Goal: Information Seeking & Learning: Learn about a topic

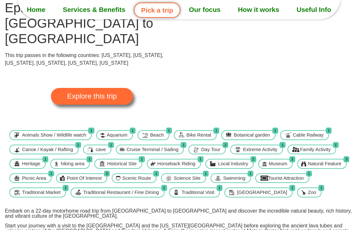
scroll to position [38, 0]
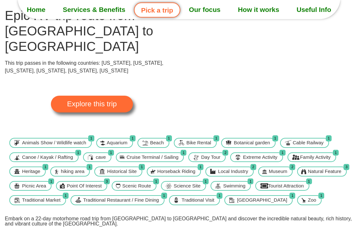
click at [80, 101] on span "Explore this trip" at bounding box center [92, 104] width 50 height 7
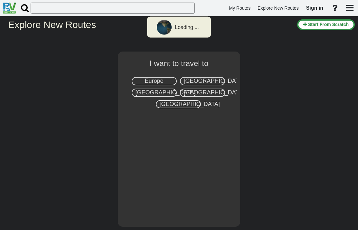
select select "number:2"
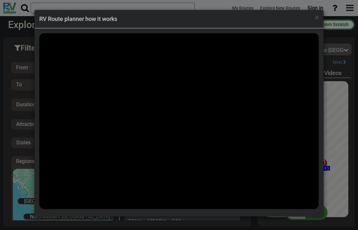
scroll to position [21306, 0]
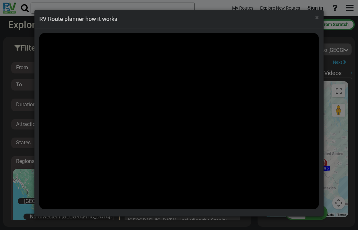
click at [318, 14] on span "×" at bounding box center [317, 18] width 4 height 8
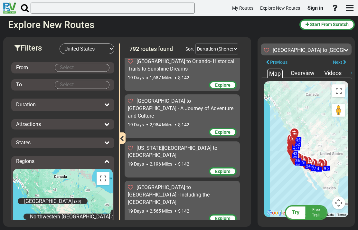
scroll to position [19621, 0]
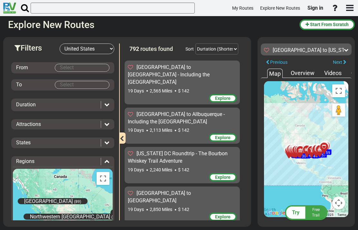
scroll to position [19740, 0]
click at [76, 65] on body "My Routes Explore New Routes Sign in ×" at bounding box center [179, 115] width 358 height 230
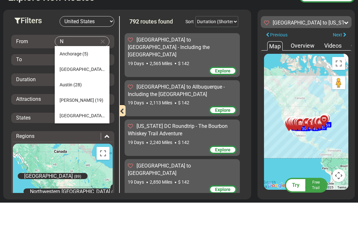
click at [85, 79] on span "(5)" at bounding box center [85, 81] width 6 height 5
type input "Anchorage"
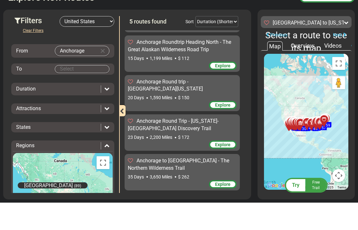
scroll to position [46, 0]
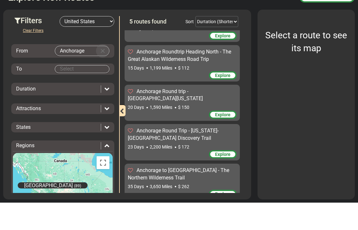
click at [101, 75] on md-icon "Clear Input" at bounding box center [102, 78] width 7 height 7
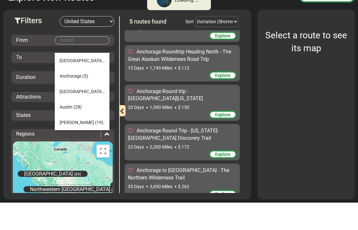
type input "n"
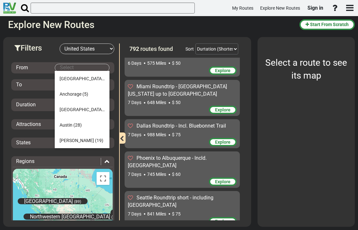
click at [85, 75] on li "Albuquerque (31)" at bounding box center [82, 78] width 55 height 15
type input "Albuquerque"
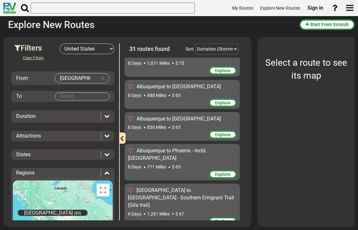
click at [80, 97] on body "My Routes Explore New Routes Sign in ×" at bounding box center [179, 115] width 358 height 230
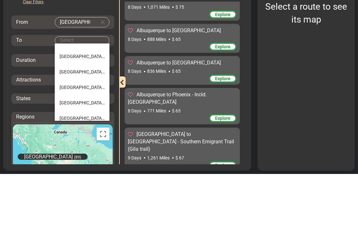
scroll to position [304, 0]
click at [104, 110] on span "(26)" at bounding box center [108, 112] width 8 height 5
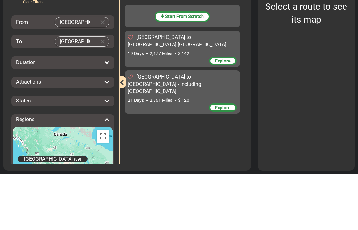
scroll to position [0, 0]
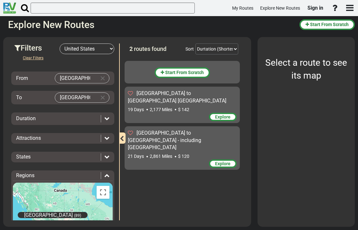
click at [109, 116] on icon at bounding box center [106, 118] width 5 height 5
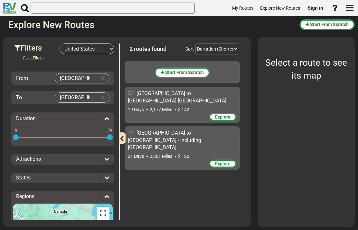
click at [107, 158] on icon at bounding box center [106, 158] width 5 height 5
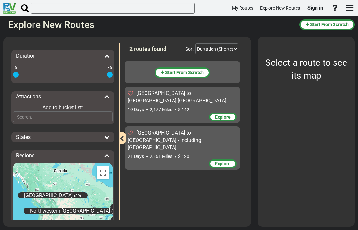
scroll to position [63, 0]
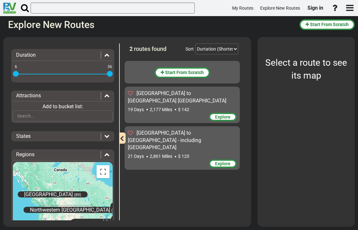
click at [83, 133] on div "States" at bounding box center [56, 136] width 81 height 7
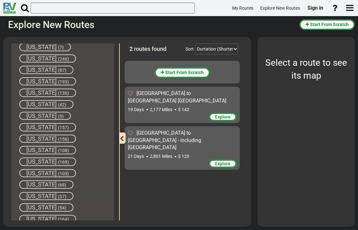
scroll to position [178, 0]
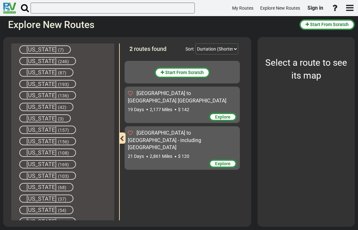
click at [58, 82] on span "(193)" at bounding box center [63, 84] width 11 height 5
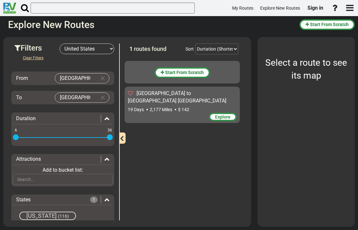
scroll to position [0, 0]
click at [223, 120] on div "Explore" at bounding box center [223, 117] width 28 height 8
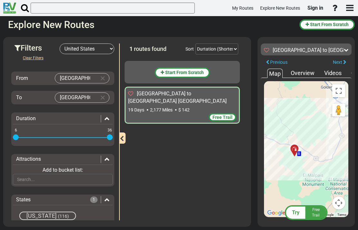
click at [342, 87] on button "Toggle fullscreen view" at bounding box center [338, 90] width 13 height 13
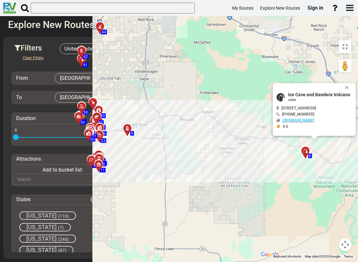
click at [344, 83] on button "Close" at bounding box center [348, 87] width 8 height 9
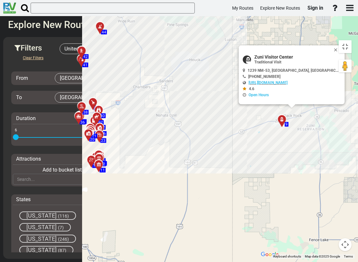
click at [333, 46] on button "Close" at bounding box center [337, 50] width 8 height 9
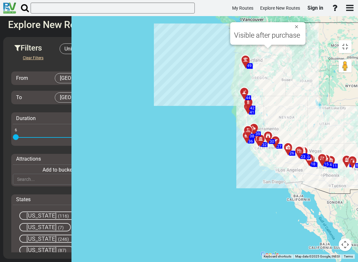
click at [294, 23] on button "Close" at bounding box center [298, 27] width 8 height 9
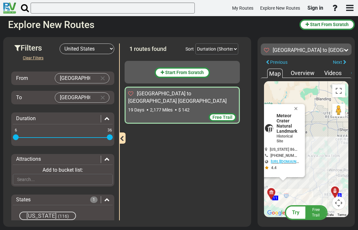
click at [295, 107] on button "Close" at bounding box center [297, 108] width 8 height 9
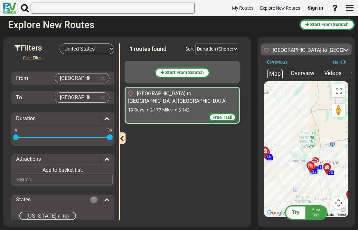
click at [96, 95] on input "Portland" at bounding box center [75, 98] width 41 height 10
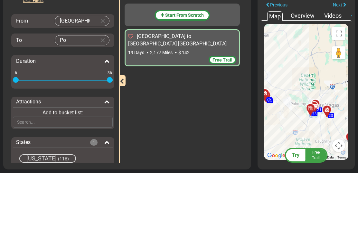
type input "P"
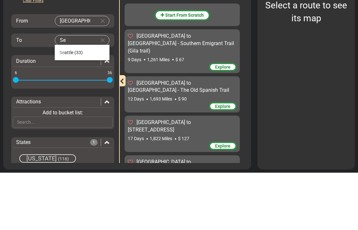
click at [73, 102] on li "Se attle (33)" at bounding box center [82, 109] width 55 height 15
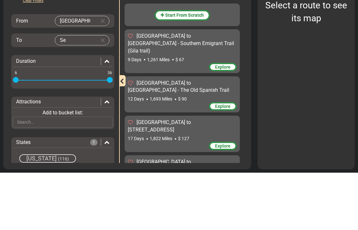
type input "Seattle"
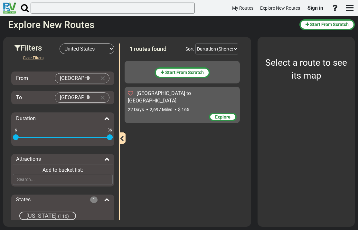
click at [229, 114] on span "Explore" at bounding box center [222, 116] width 15 height 5
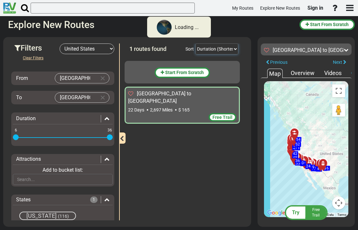
click at [225, 46] on select "Durtation (Shortest) Durtation (Longest) Distance (Shortest) Distance (Longest)…" at bounding box center [217, 48] width 43 height 11
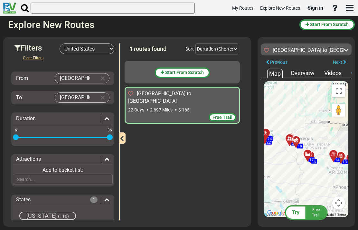
click at [344, 88] on button "Toggle fullscreen view" at bounding box center [338, 90] width 13 height 13
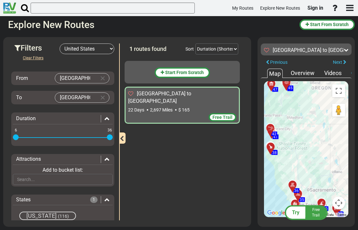
click at [340, 89] on button "Toggle fullscreen view" at bounding box center [338, 90] width 13 height 13
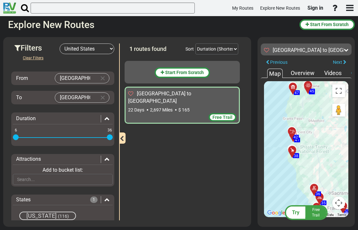
click at [343, 92] on button "Toggle fullscreen view" at bounding box center [338, 90] width 13 height 13
